Goal: Find specific page/section: Find specific page/section

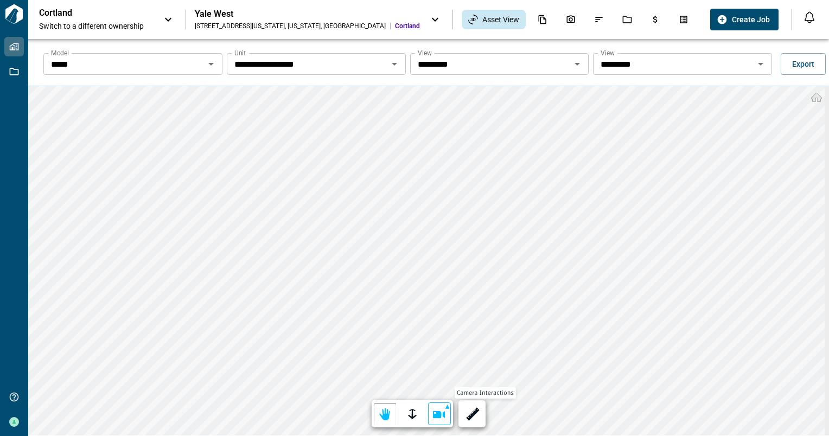
click at [435, 412] on div at bounding box center [439, 414] width 15 height 17
click at [410, 416] on div at bounding box center [414, 218] width 829 height 436
click at [406, 412] on div at bounding box center [412, 414] width 15 height 17
click at [384, 409] on div at bounding box center [384, 414] width 15 height 17
click at [470, 406] on div at bounding box center [471, 414] width 15 height 17
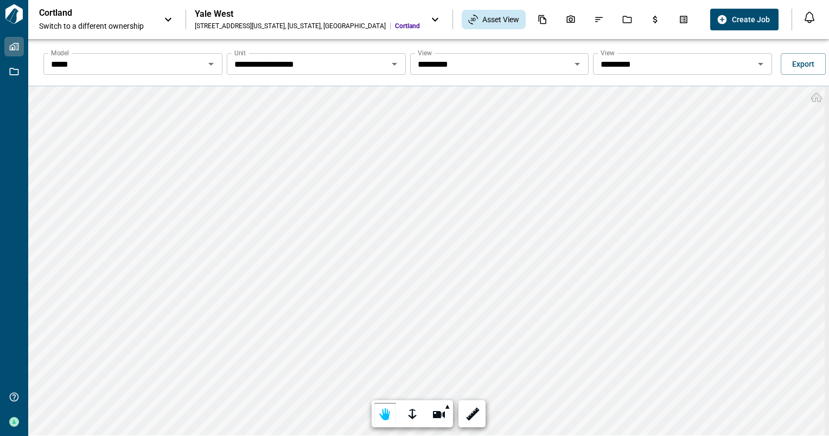
click at [171, 20] on icon at bounding box center [168, 19] width 13 height 13
click at [428, 24] on icon at bounding box center [434, 19] width 13 height 13
drag, startPoint x: 280, startPoint y: 56, endPoint x: 261, endPoint y: 112, distance: 58.8
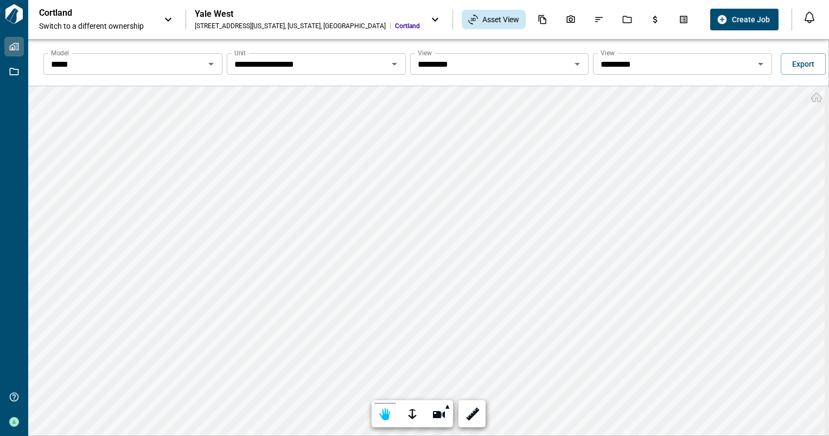
type input "***"
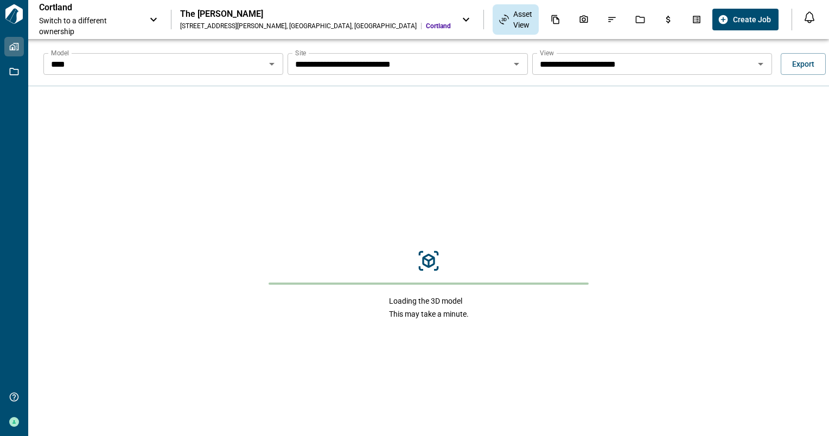
click at [242, 106] on div "Loading the 3D model This may take a minute." at bounding box center [428, 284] width 800 height 397
click at [758, 65] on icon "Open" at bounding box center [760, 63] width 13 height 13
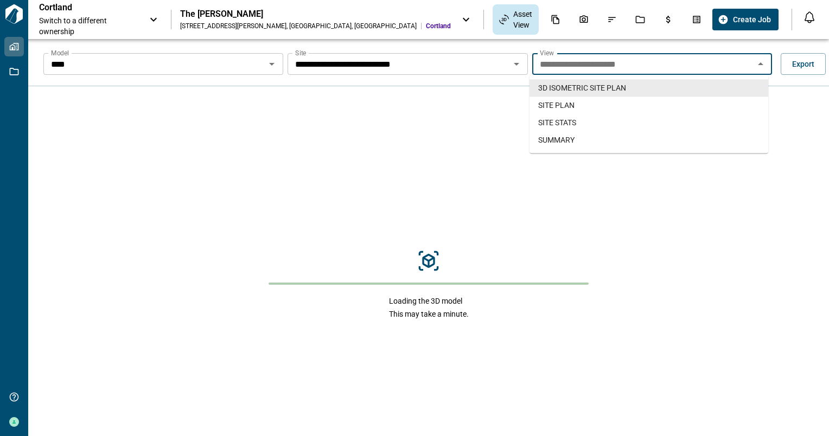
click at [272, 63] on icon "Open" at bounding box center [271, 64] width 5 height 3
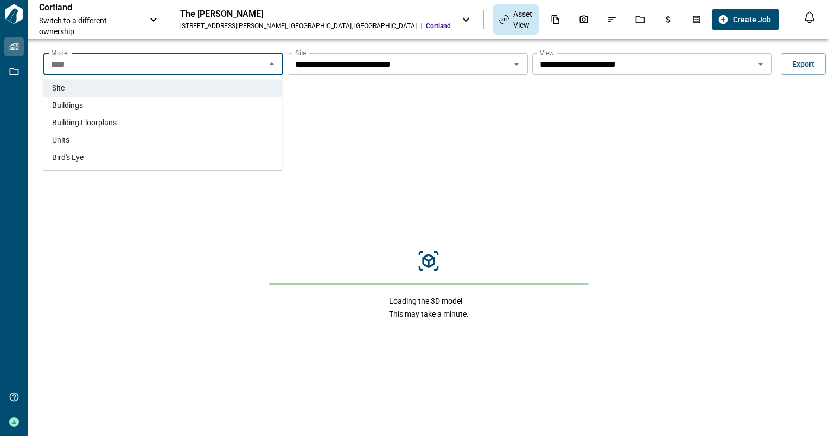
click at [167, 145] on li "Units" at bounding box center [162, 139] width 239 height 17
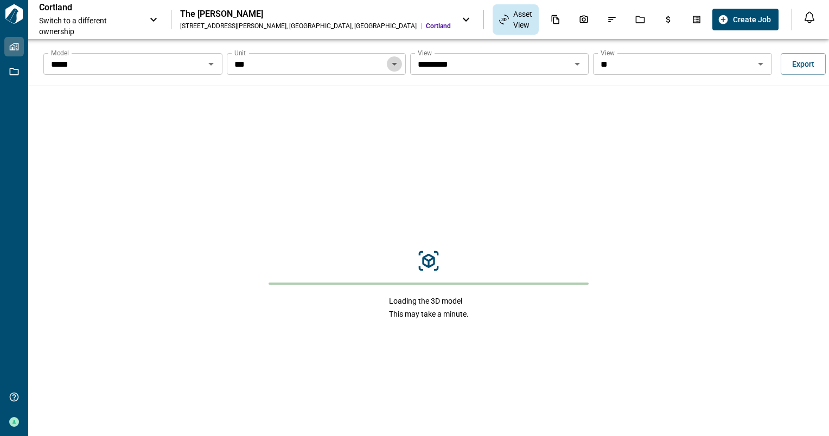
click at [395, 65] on icon "Open" at bounding box center [394, 63] width 13 height 13
click at [392, 66] on icon "Open" at bounding box center [394, 63] width 13 height 13
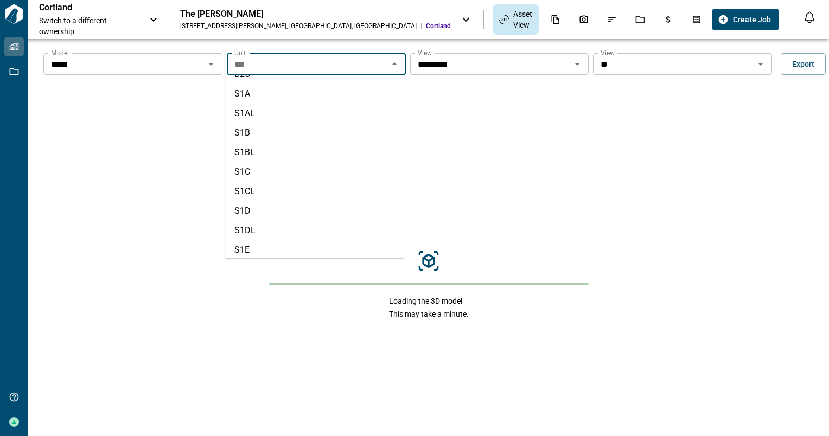
scroll to position [450, 0]
click at [251, 124] on li "S1BL" at bounding box center [315, 127] width 178 height 20
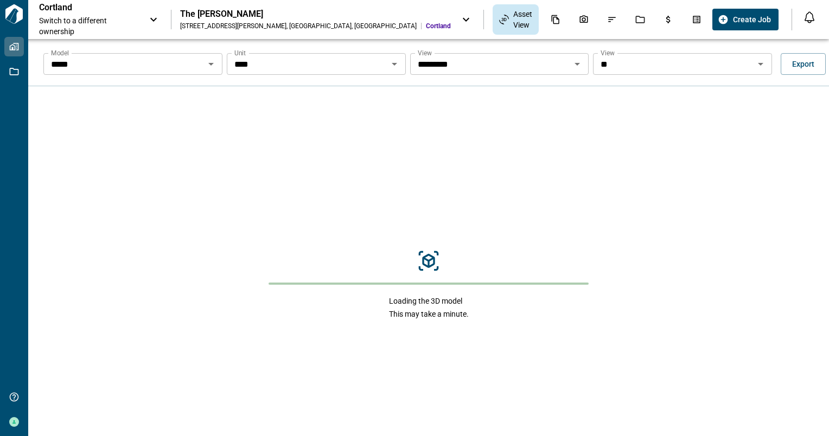
click at [251, 124] on div "Loading the 3D model This may take a minute." at bounding box center [428, 284] width 800 height 397
click at [690, 61] on input "**" at bounding box center [673, 63] width 155 height 15
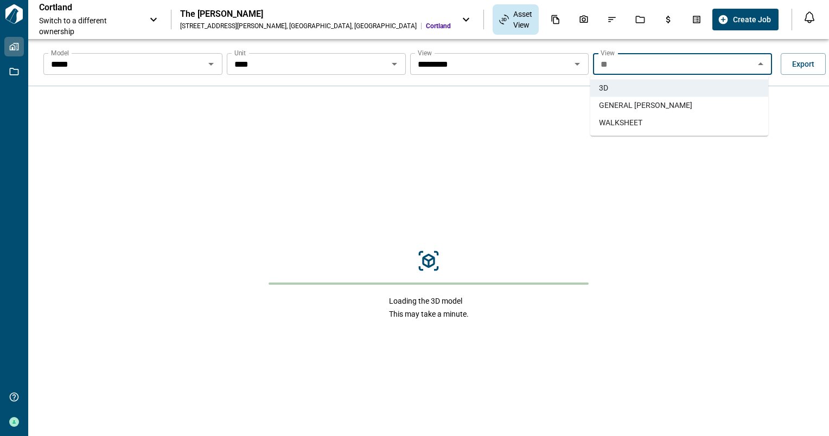
click at [641, 120] on span "WALKSHEET" at bounding box center [620, 122] width 43 height 11
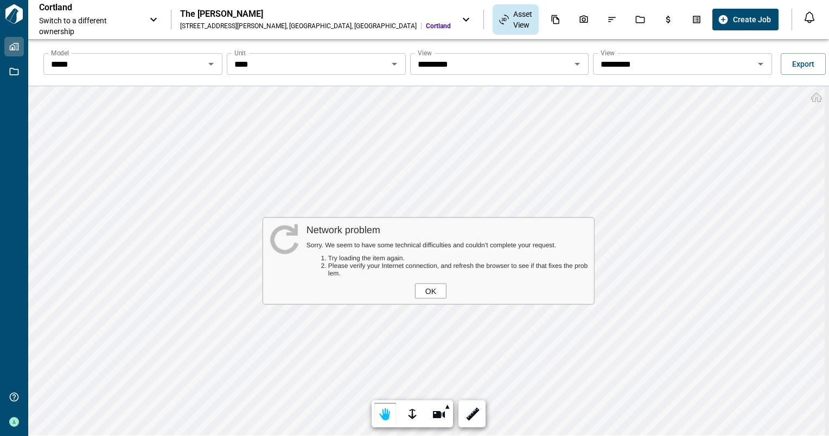
click at [427, 291] on div "OK" at bounding box center [430, 291] width 31 height 15
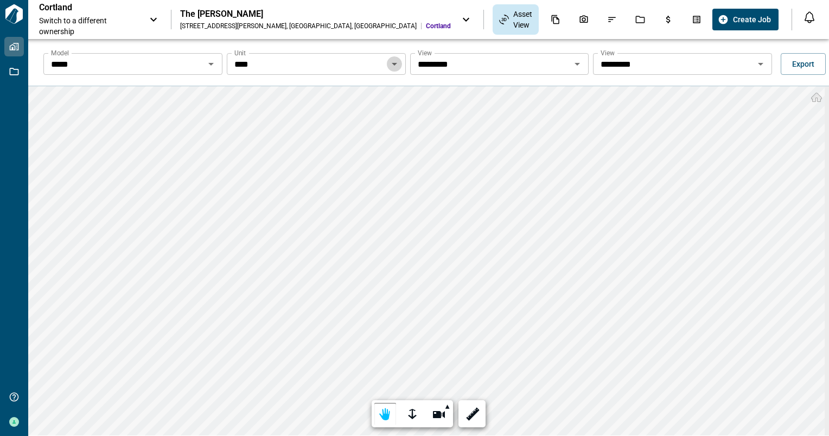
click at [392, 65] on icon "Open" at bounding box center [394, 63] width 13 height 13
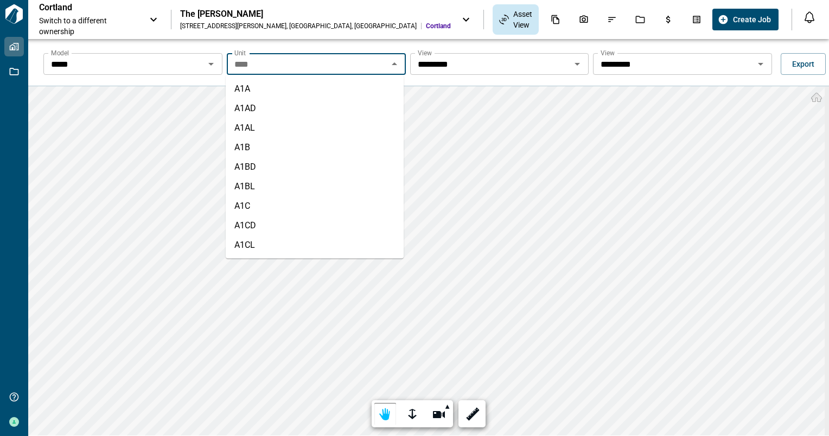
scroll to position [329, 0]
click at [268, 226] on li "S1B" at bounding box center [315, 229] width 178 height 20
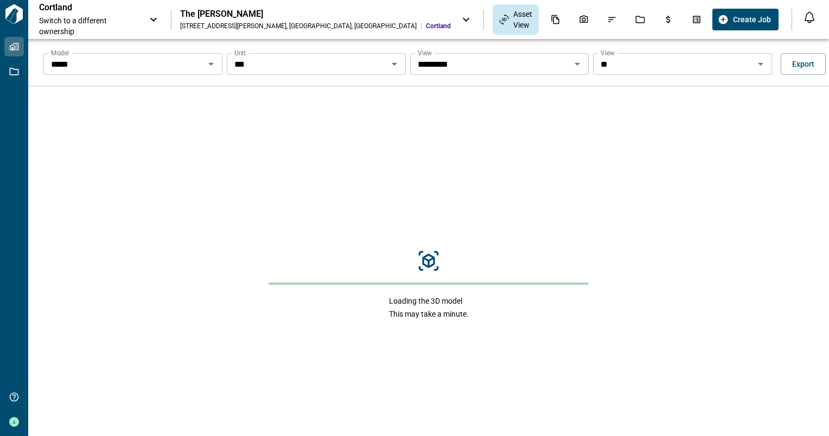
click at [652, 72] on div "** View" at bounding box center [682, 64] width 179 height 22
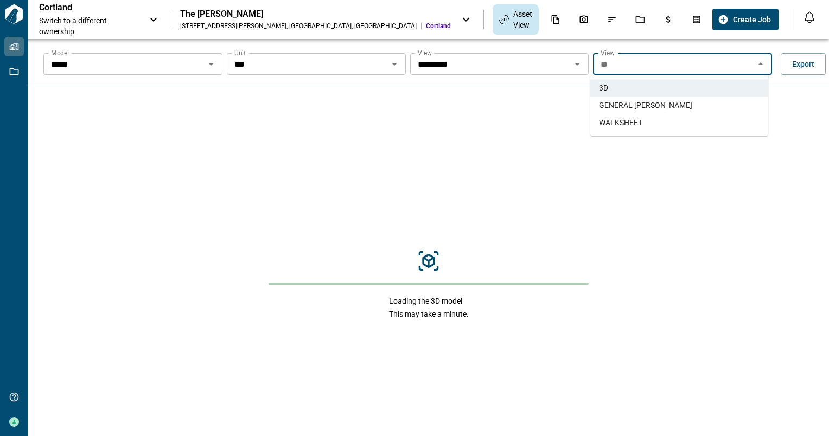
click at [652, 106] on span "GENERAL [PERSON_NAME]" at bounding box center [645, 105] width 93 height 11
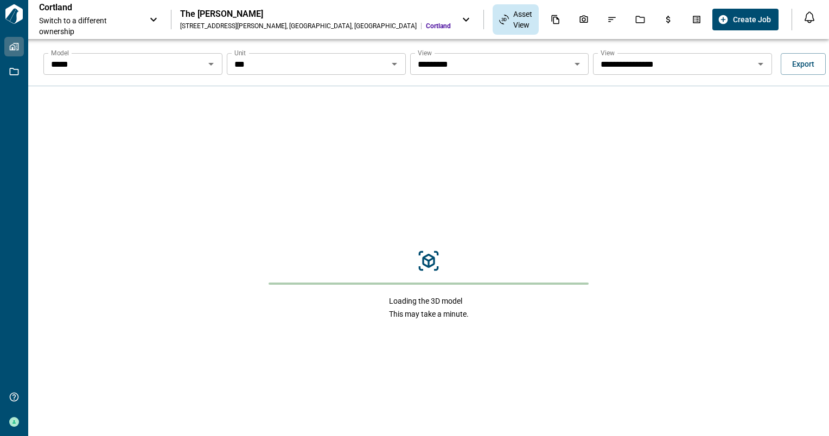
click at [662, 69] on input "**********" at bounding box center [673, 63] width 155 height 15
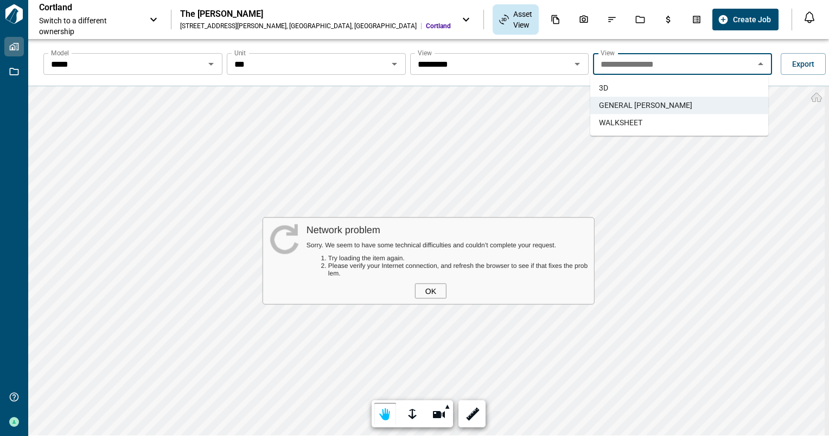
click at [644, 121] on li "WALKSHEET" at bounding box center [679, 122] width 178 height 17
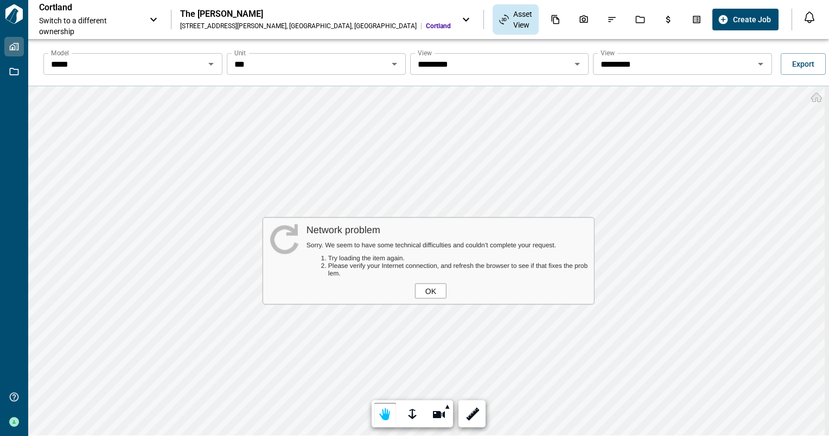
click at [427, 295] on div "OK" at bounding box center [430, 291] width 31 height 15
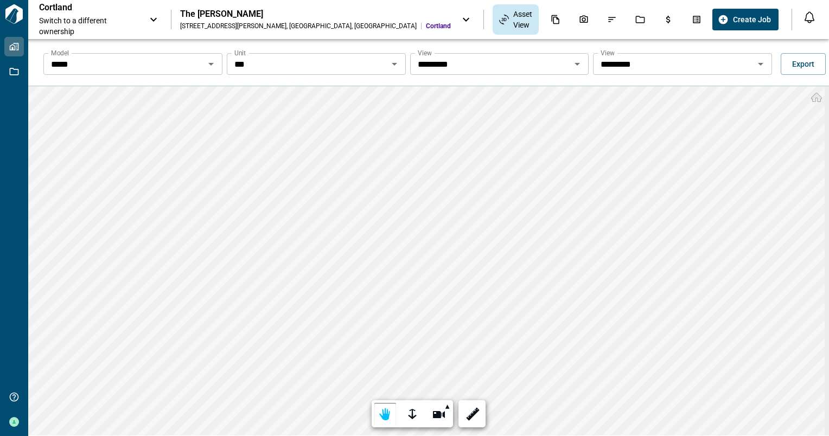
click at [755, 65] on icon "Open" at bounding box center [760, 63] width 13 height 13
click at [576, 65] on icon "Open" at bounding box center [576, 63] width 13 height 13
click at [396, 64] on icon "Open" at bounding box center [394, 63] width 13 height 13
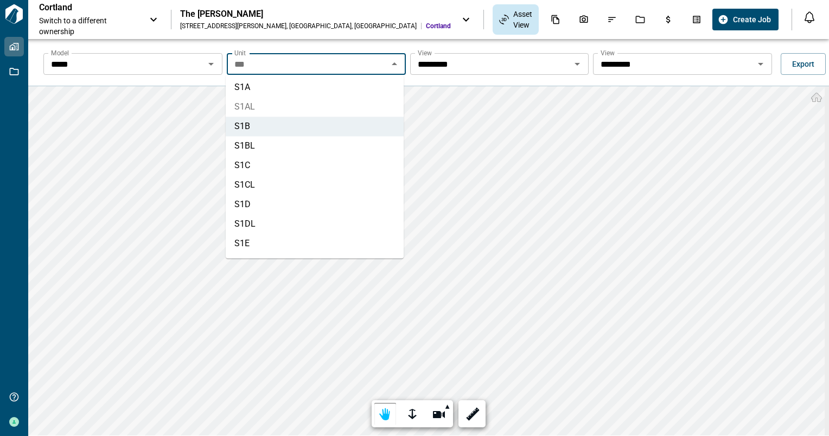
scroll to position [414, 0]
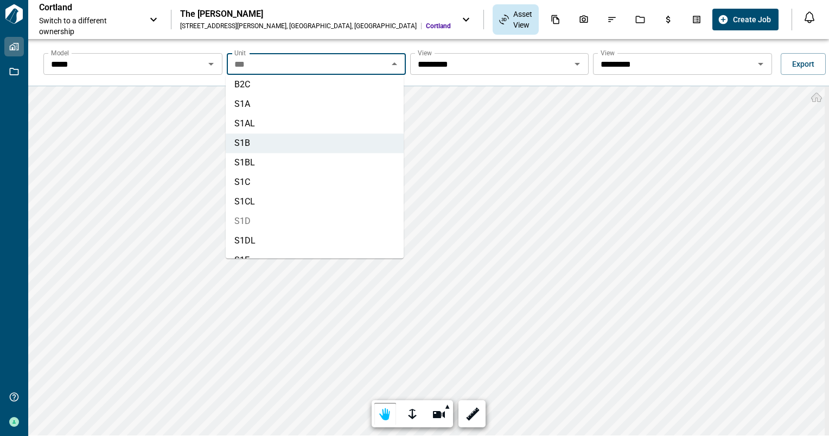
click at [261, 224] on li "S1D" at bounding box center [315, 221] width 178 height 20
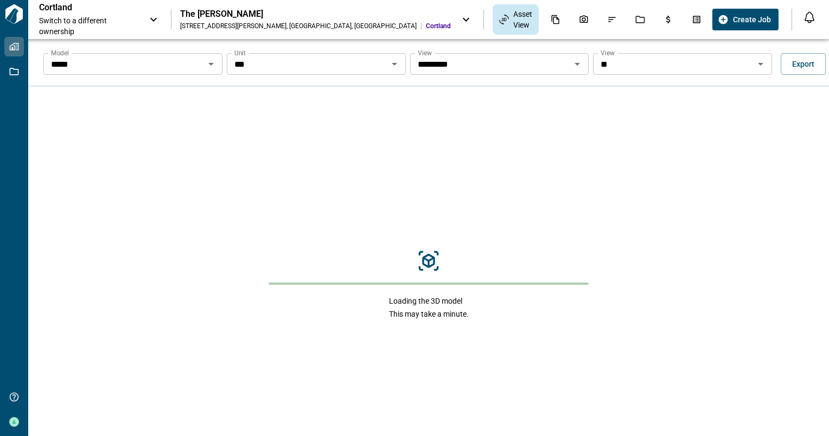
click at [338, 225] on div "Loading the 3D model This may take a minute." at bounding box center [428, 284] width 800 height 397
click at [691, 17] on icon "Takeoff Center" at bounding box center [696, 20] width 10 height 10
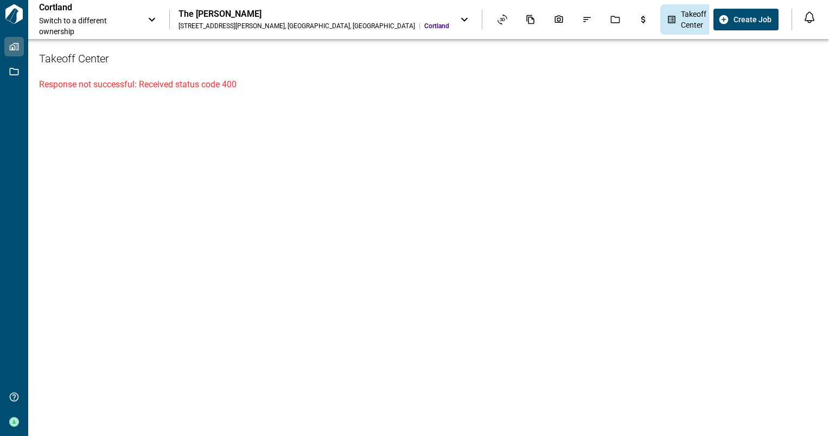
click at [609, 43] on div "Takeoff Center Response not successful: Received status code 400" at bounding box center [428, 237] width 800 height 397
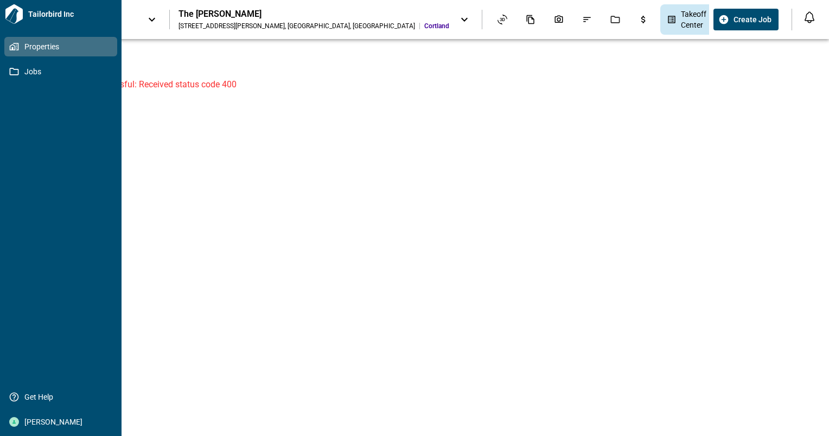
click at [47, 52] on link "Properties" at bounding box center [60, 47] width 113 height 20
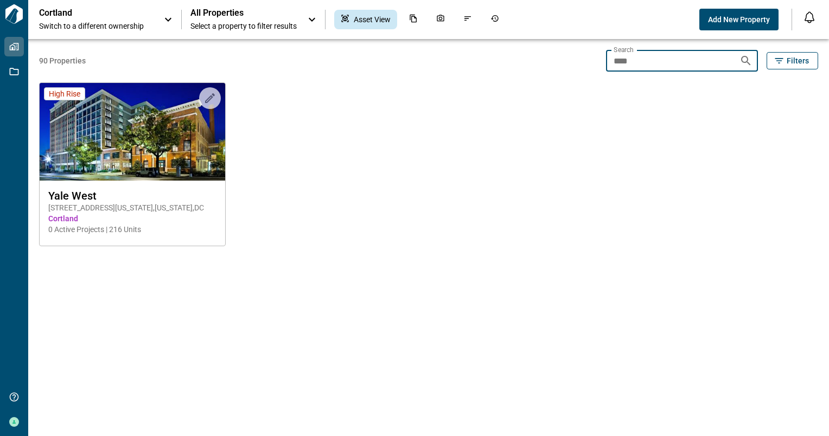
drag, startPoint x: 645, startPoint y: 65, endPoint x: 555, endPoint y: 74, distance: 90.4
click at [555, 74] on div "90 Properties Search **** Search Filters Upload to Magic Folder High Rise [GEOG…" at bounding box center [428, 237] width 779 height 397
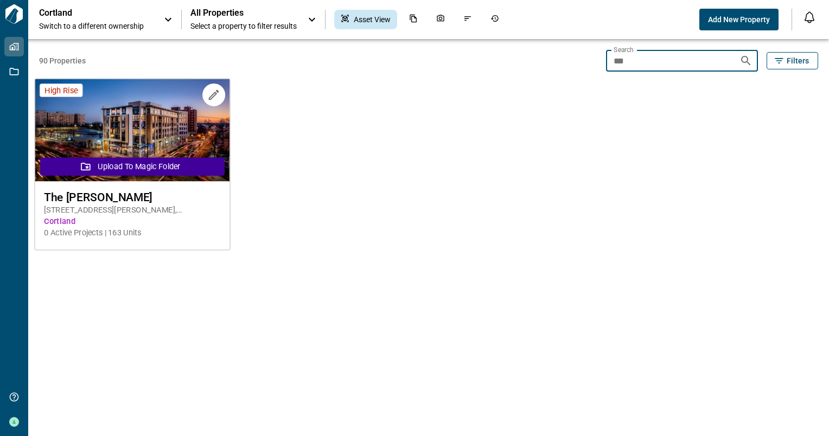
type input "***"
click at [179, 137] on img at bounding box center [132, 130] width 195 height 102
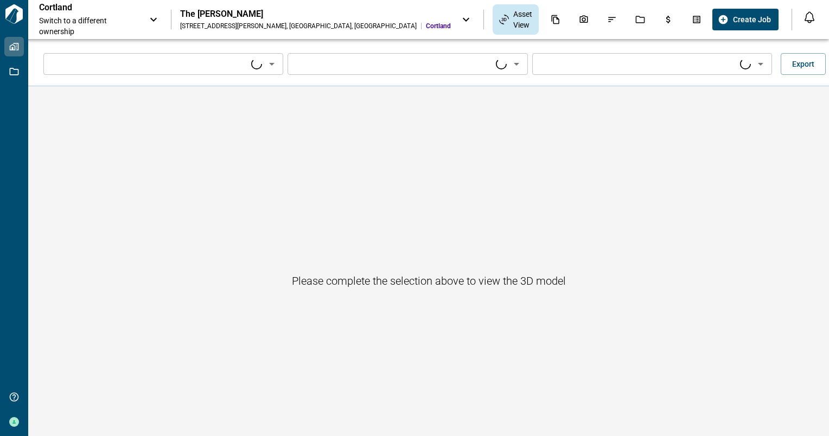
type input "****"
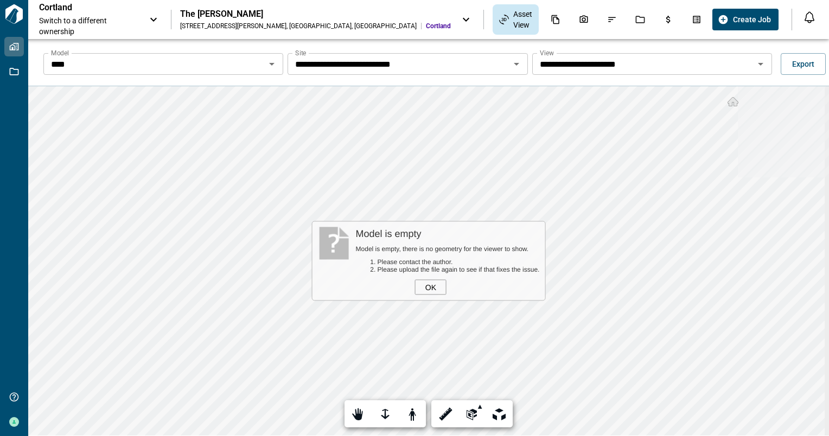
click at [266, 65] on icon "Open" at bounding box center [271, 63] width 13 height 13
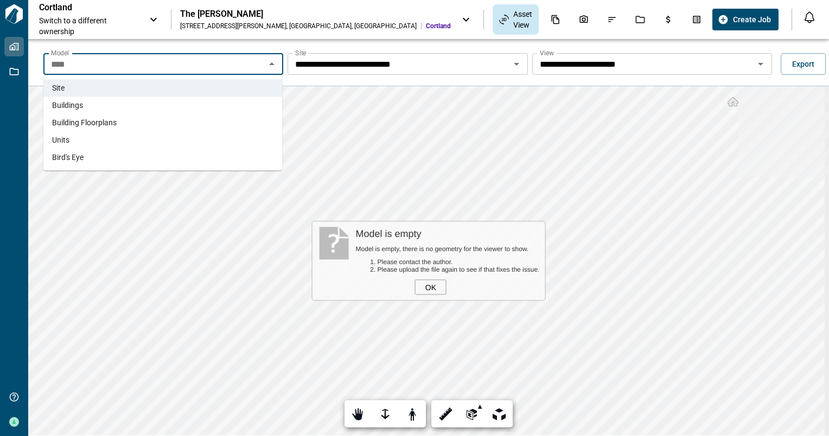
click at [189, 134] on li "Units" at bounding box center [162, 139] width 239 height 17
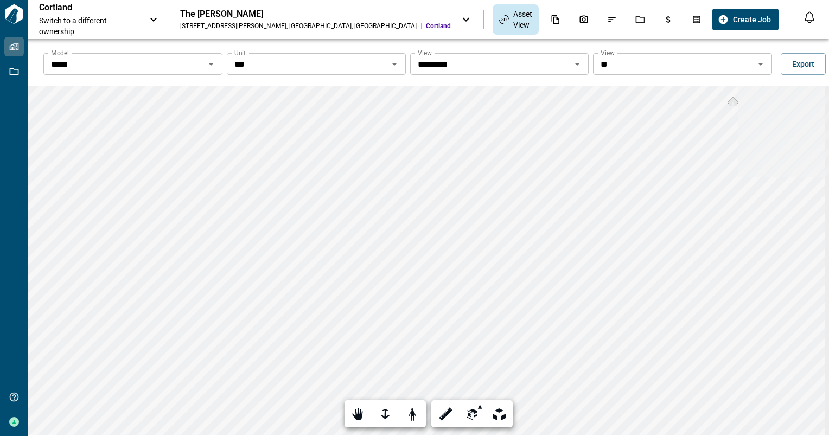
click at [572, 64] on icon "Open" at bounding box center [576, 63] width 13 height 13
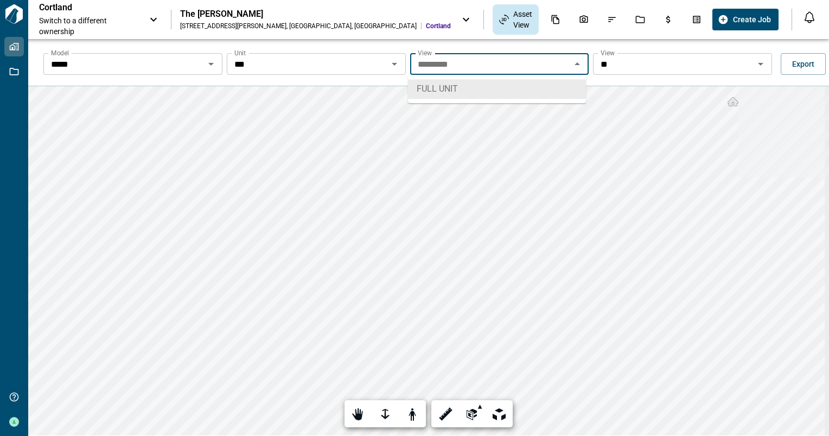
click at [390, 62] on icon "Open" at bounding box center [394, 63] width 13 height 13
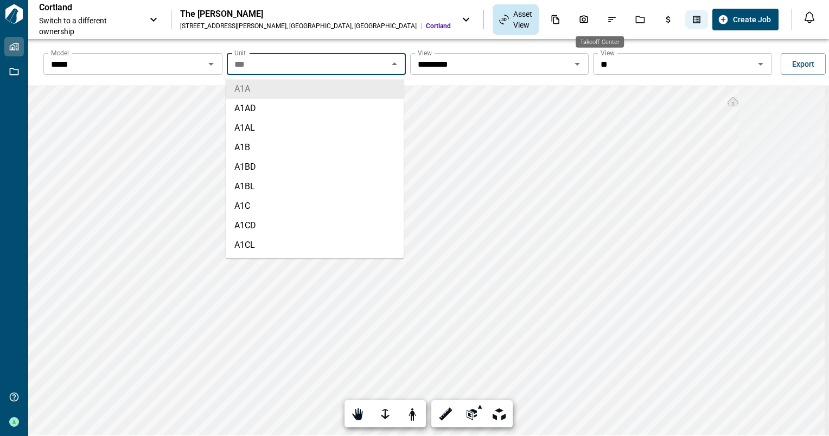
click at [693, 21] on icon "Takeoff Center" at bounding box center [697, 20] width 8 height 8
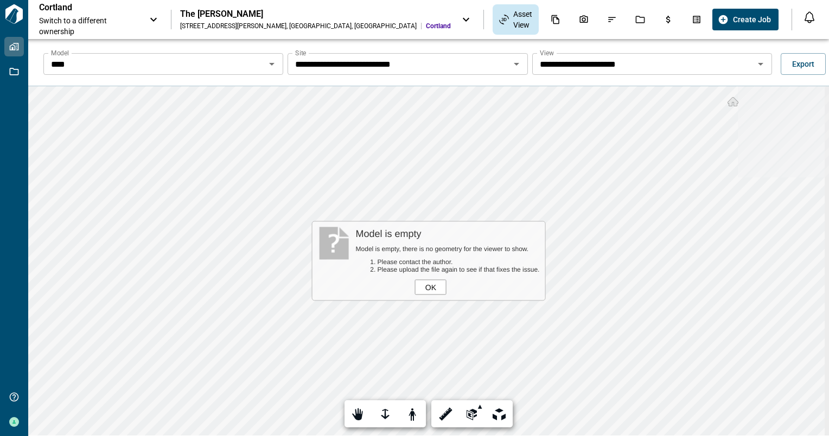
click at [426, 286] on div "OK" at bounding box center [430, 287] width 31 height 15
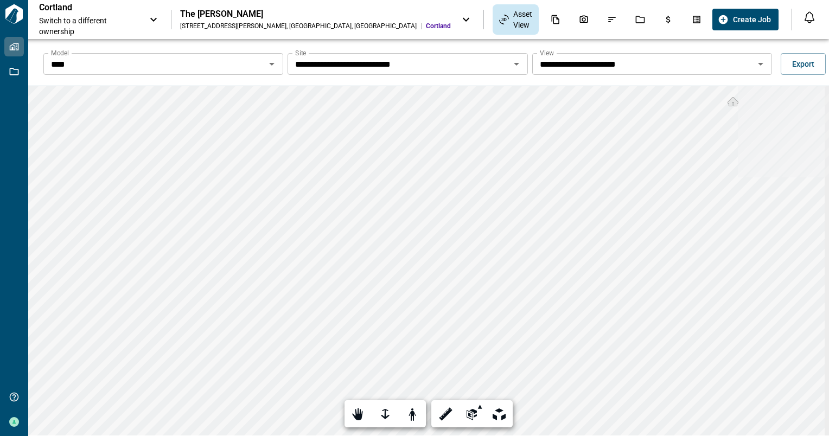
click at [274, 64] on icon "Open" at bounding box center [271, 63] width 13 height 13
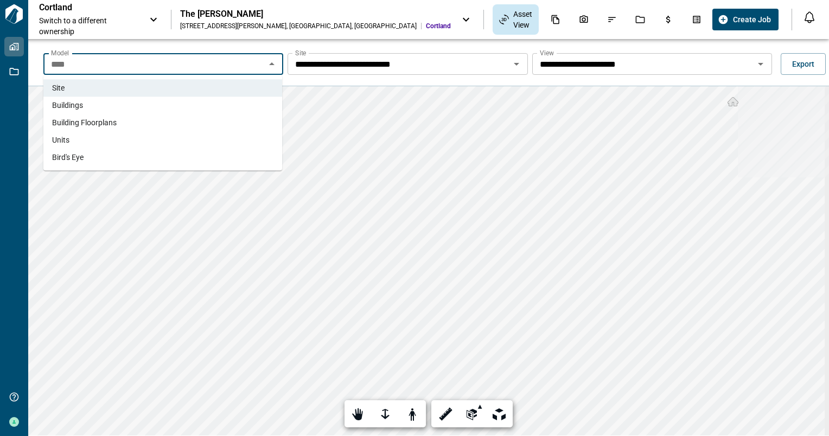
click at [154, 139] on li "Units" at bounding box center [162, 139] width 239 height 17
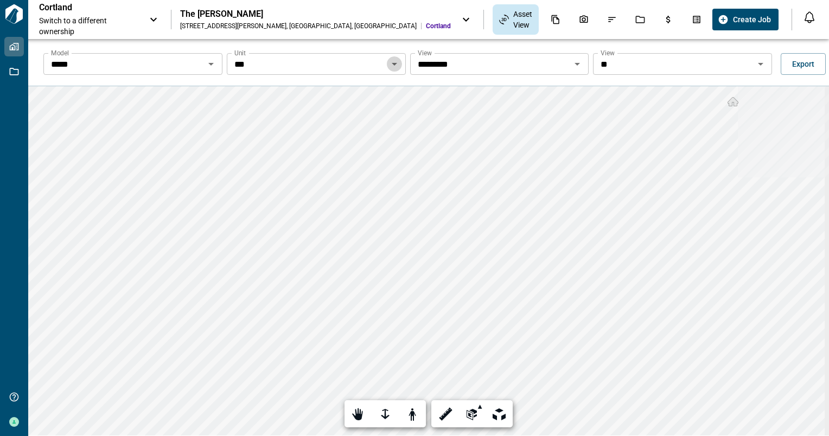
click at [395, 62] on icon "Open" at bounding box center [394, 63] width 13 height 13
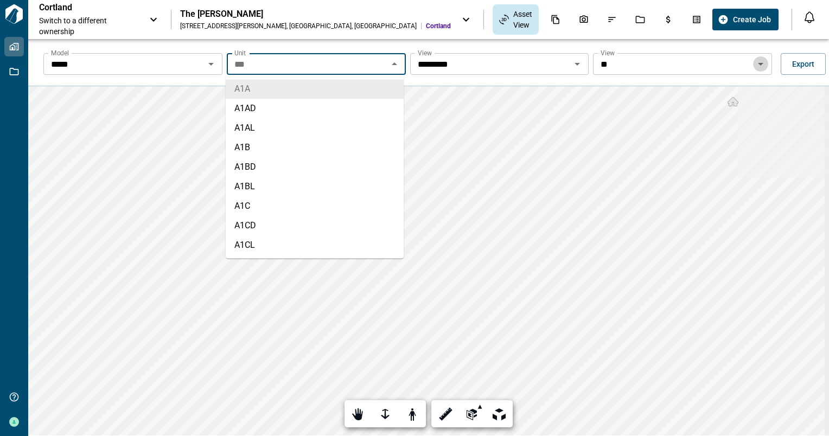
click at [754, 63] on icon "Open" at bounding box center [760, 63] width 13 height 13
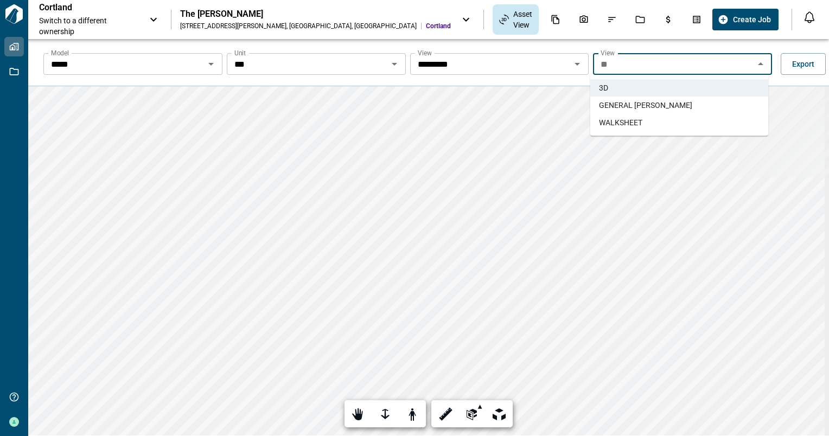
click at [640, 118] on span "WALKSHEET" at bounding box center [620, 122] width 43 height 11
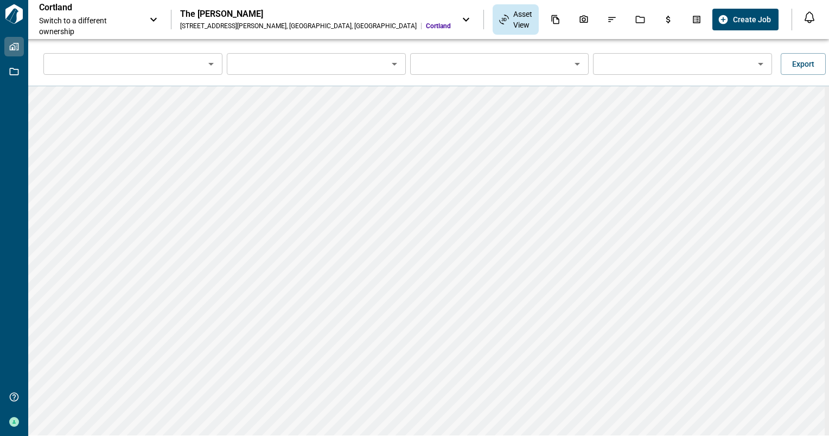
type input "*****"
type input "***"
type input "*********"
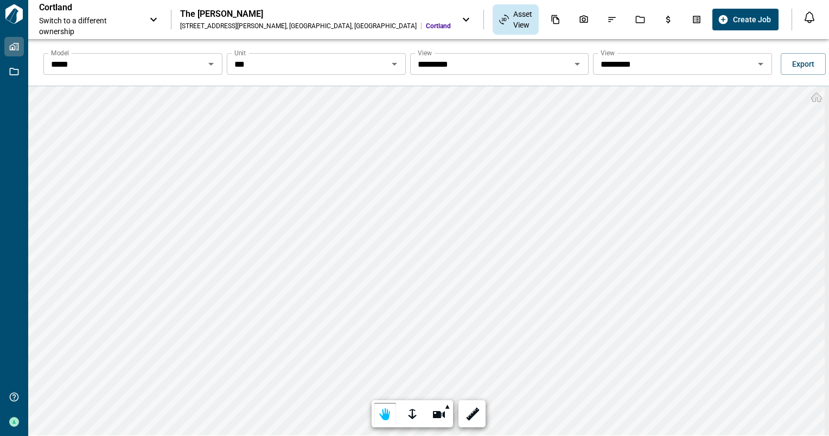
click at [396, 68] on icon "Open" at bounding box center [394, 63] width 13 height 13
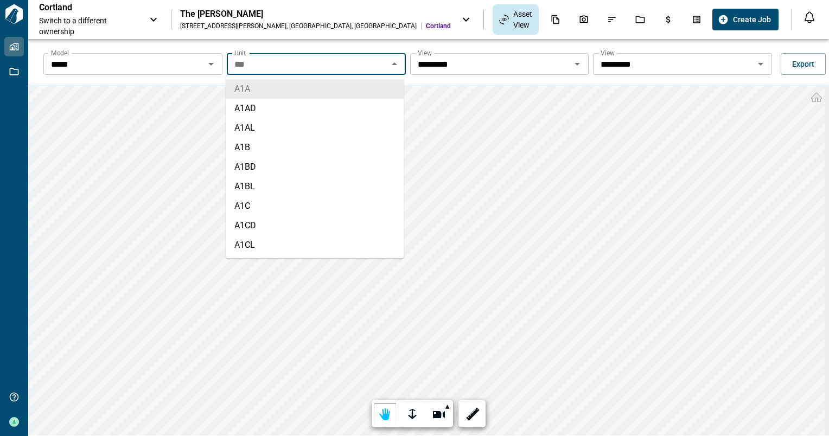
click at [286, 85] on li "A1A" at bounding box center [315, 89] width 178 height 20
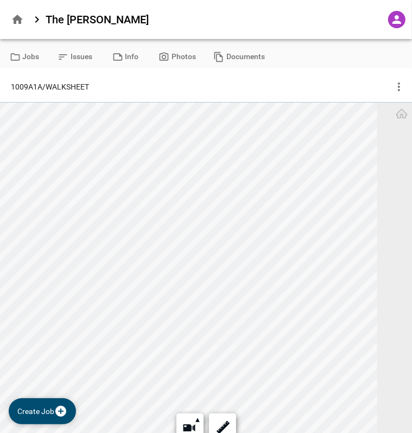
click at [238, 89] on div "**********" at bounding box center [206, 284] width 416 height 433
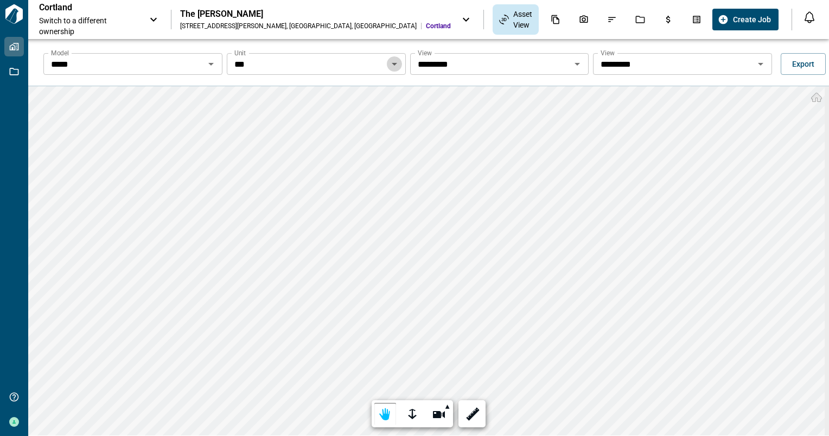
click at [388, 65] on icon "Open" at bounding box center [394, 63] width 13 height 13
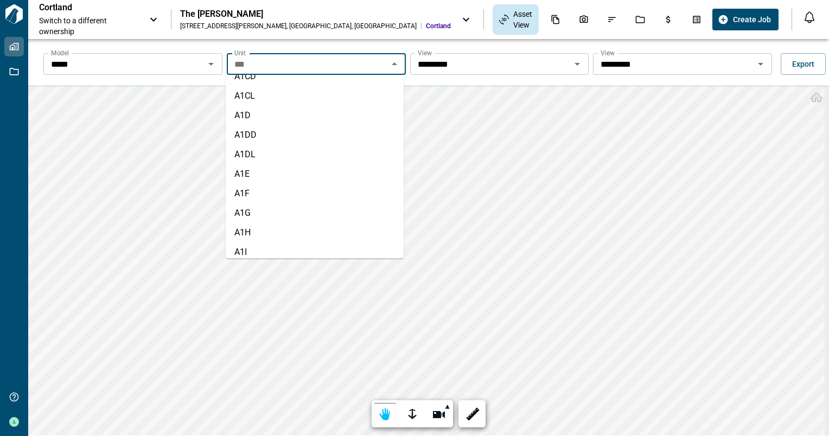
scroll to position [151, 0]
click at [265, 226] on li "A1H" at bounding box center [315, 231] width 178 height 20
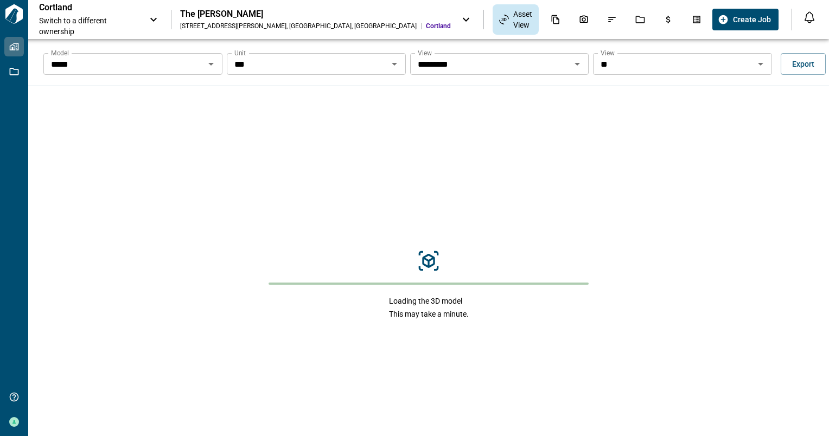
click at [364, 245] on div "Loading the 3D model This may take a minute." at bounding box center [428, 284] width 800 height 397
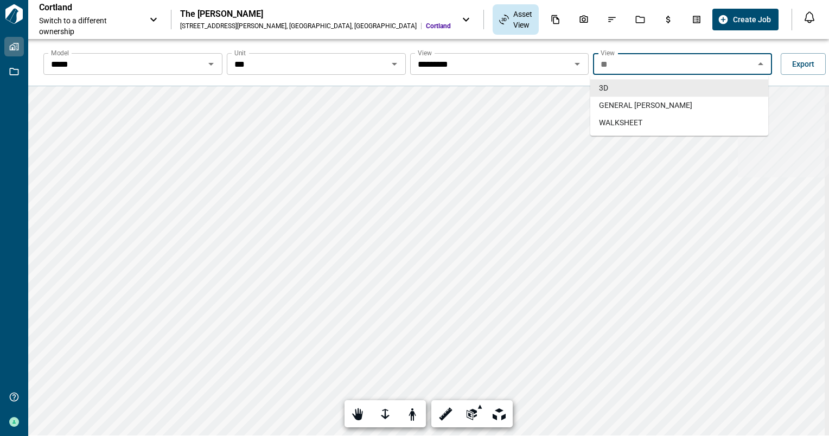
click at [675, 66] on input "**" at bounding box center [673, 63] width 155 height 15
click at [640, 125] on span "WALKSHEET" at bounding box center [620, 122] width 43 height 11
